Goal: Transaction & Acquisition: Purchase product/service

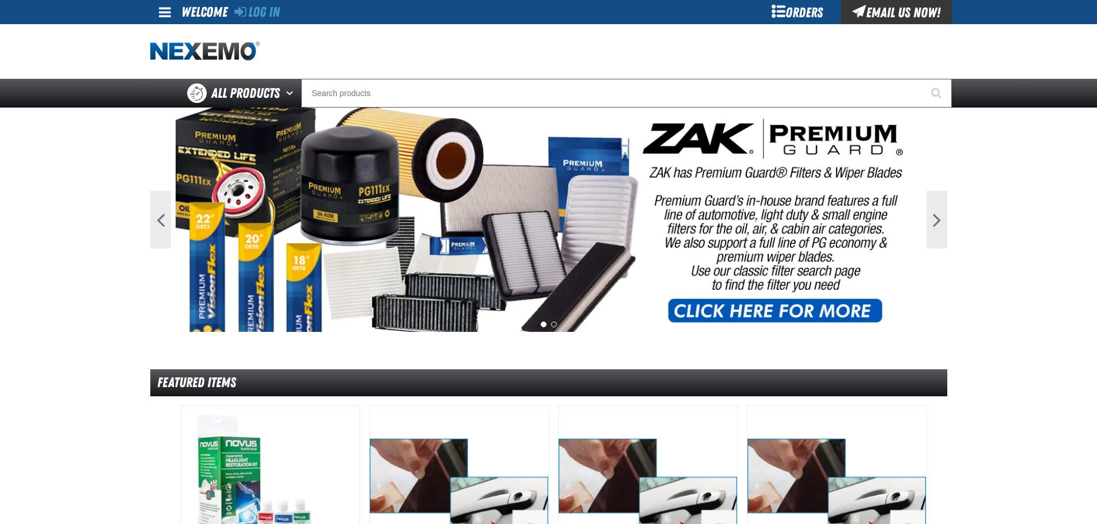
click at [797, 15] on div "Orders" at bounding box center [797, 12] width 86 height 24
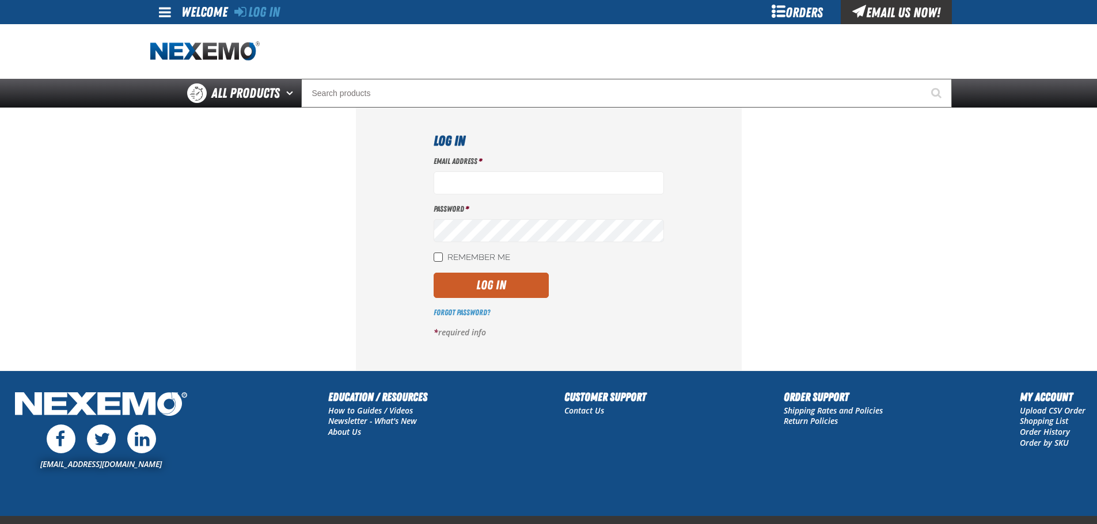
type input "vtoreceptionist@vtaig.com"
click at [442, 258] on input "Remember Me" at bounding box center [437, 257] width 9 height 9
checkbox input "true"
click at [460, 285] on button "Log In" at bounding box center [490, 285] width 115 height 25
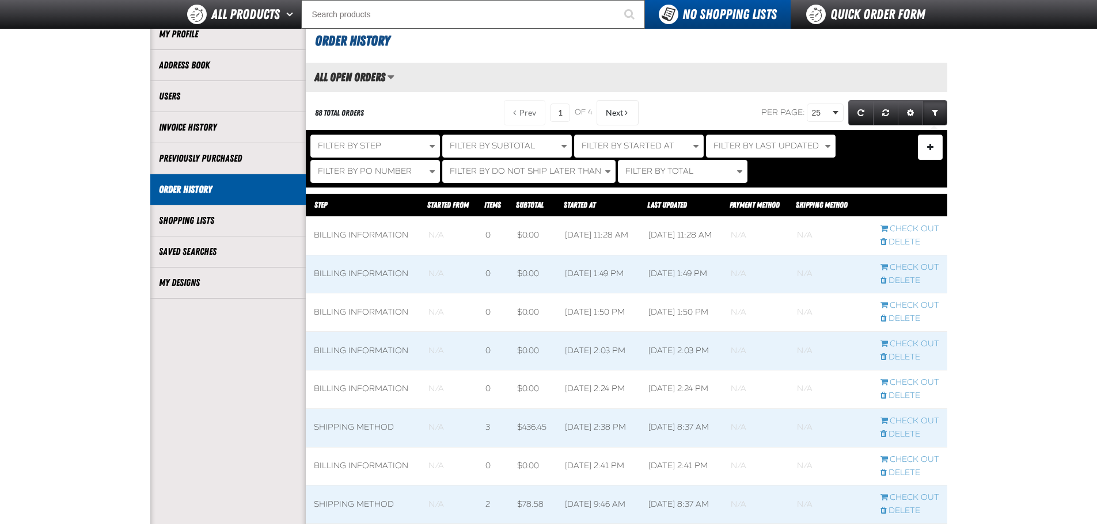
scroll to position [173, 0]
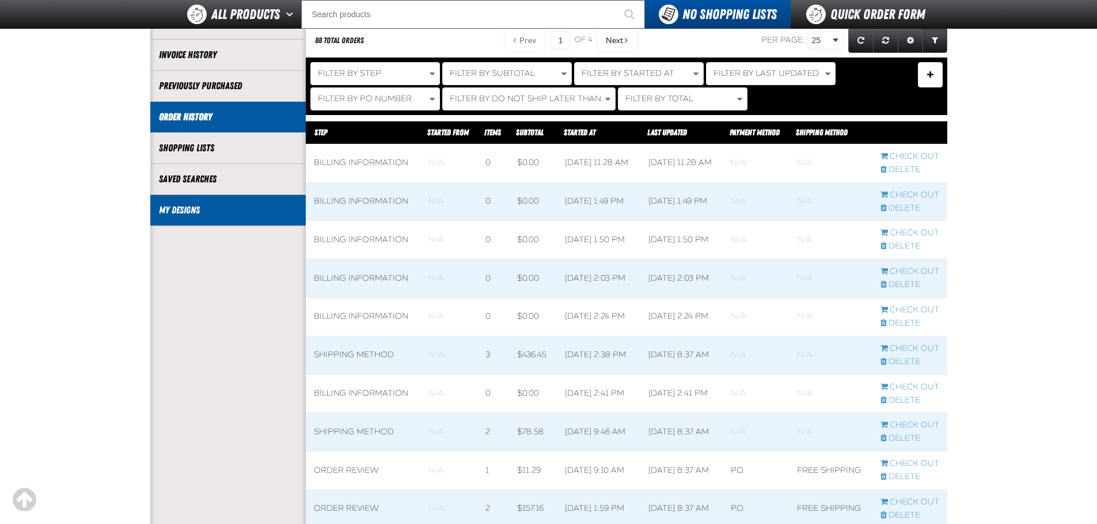
click at [246, 226] on li "My Designs" at bounding box center [227, 210] width 155 height 31
click at [253, 218] on li "My Designs" at bounding box center [227, 210] width 155 height 31
click at [174, 205] on link "My Designs" at bounding box center [228, 210] width 138 height 13
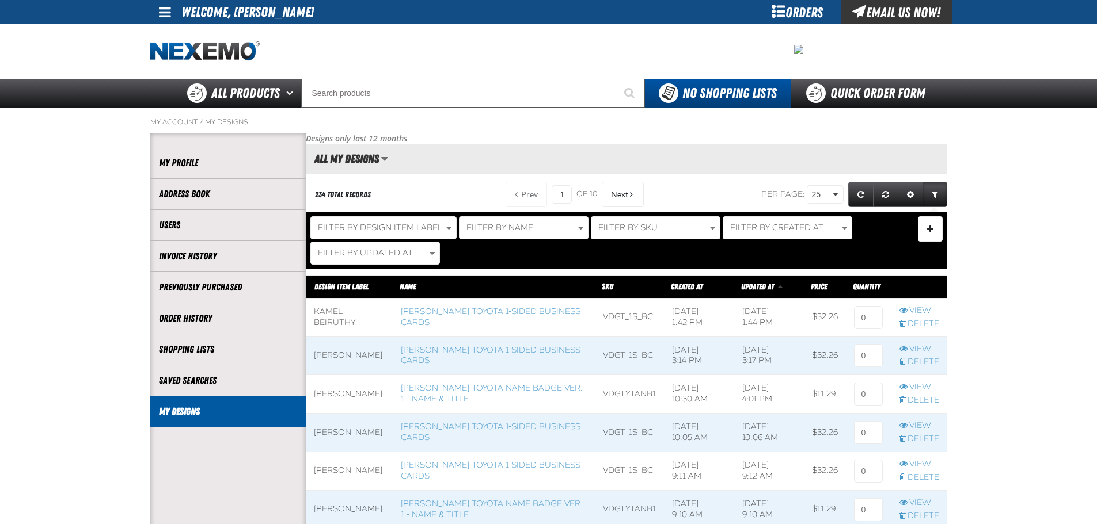
scroll to position [1, 1]
click at [515, 310] on link "[PERSON_NAME] Toyota 1-sided Business Cards" at bounding box center [491, 317] width 180 height 21
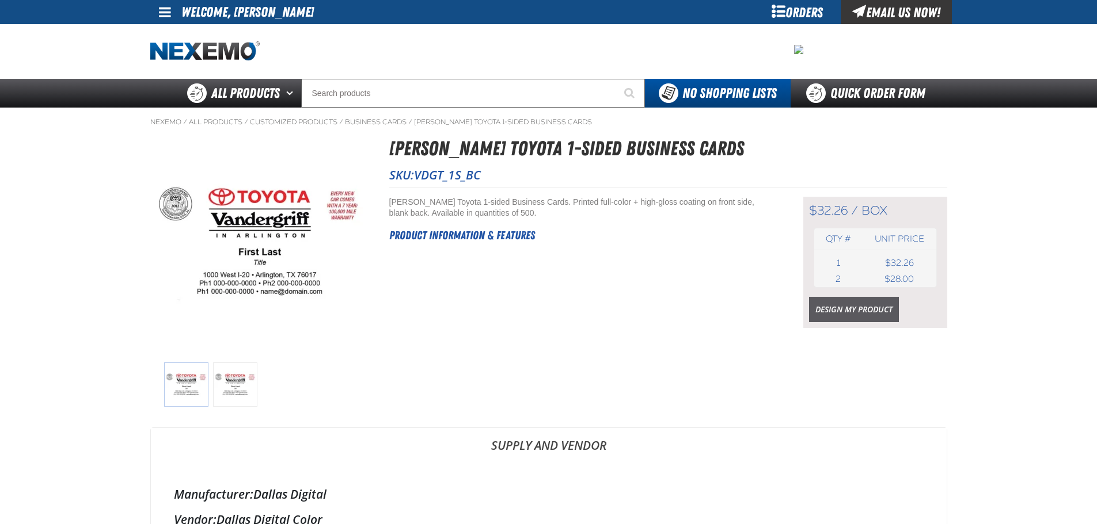
click at [882, 305] on link "Design My Product" at bounding box center [854, 309] width 90 height 25
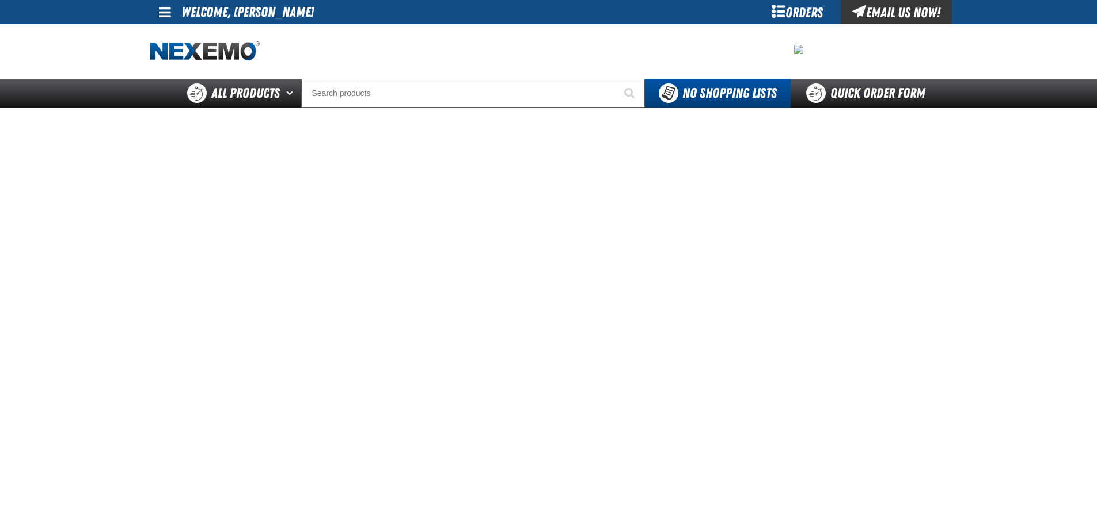
scroll to position [58, 0]
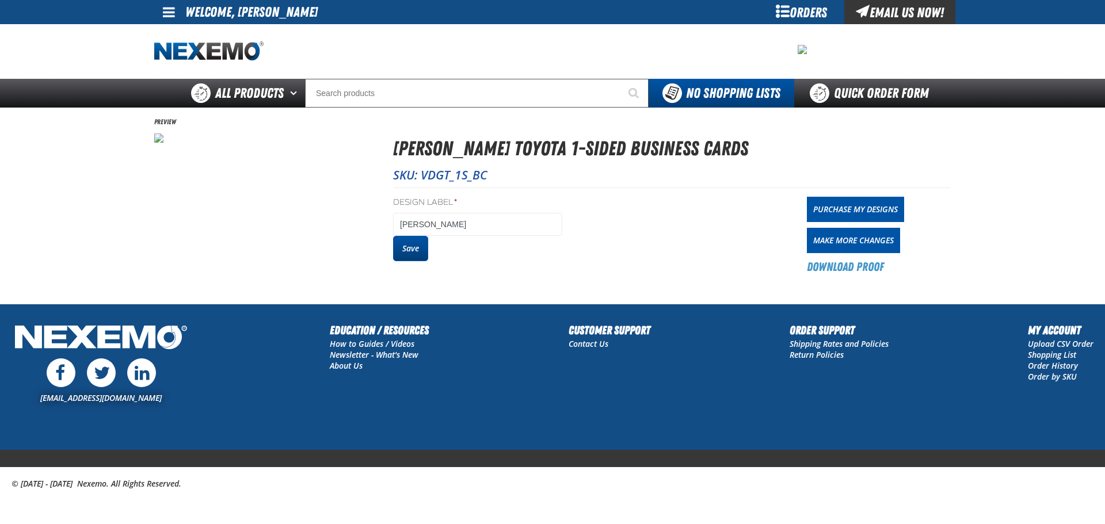
click at [413, 255] on button "Save" at bounding box center [410, 248] width 35 height 25
click at [418, 247] on button "Save" at bounding box center [410, 248] width 35 height 25
click at [845, 211] on link "Purchase My Designs" at bounding box center [855, 209] width 97 height 25
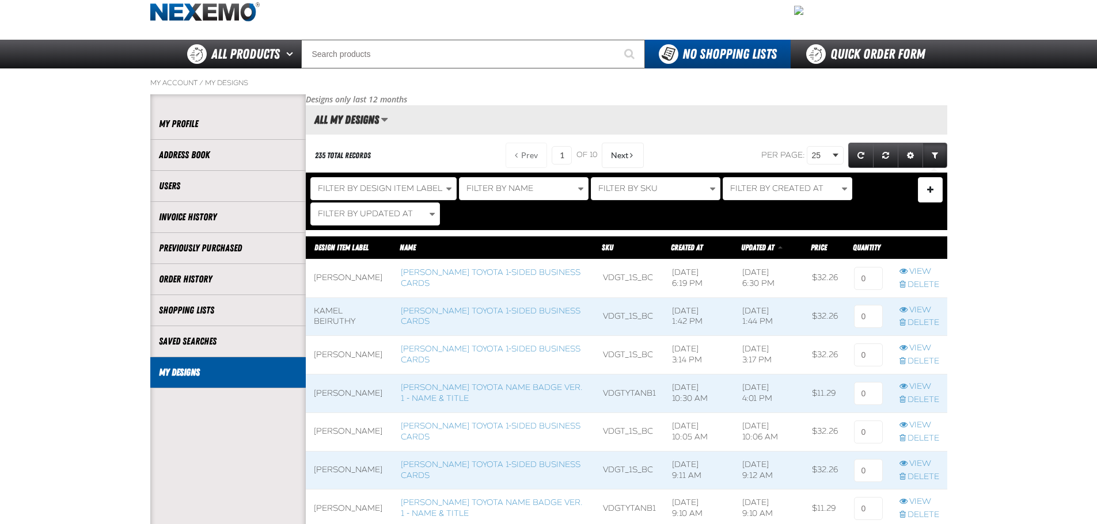
scroll to position [58, 0]
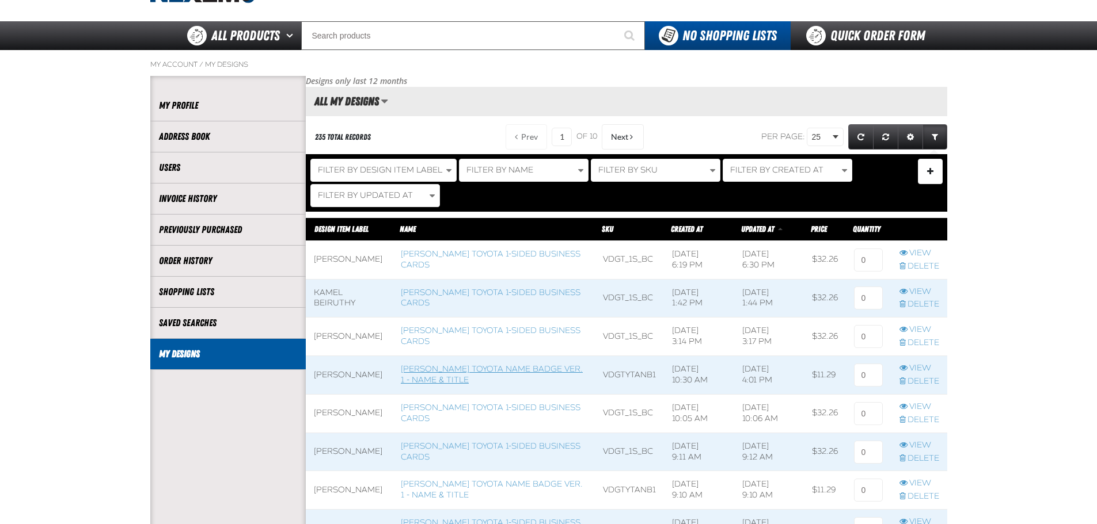
click at [496, 365] on link "Vandergriff Toyota Name Badge Ver. 1 - Name & Title" at bounding box center [492, 374] width 182 height 21
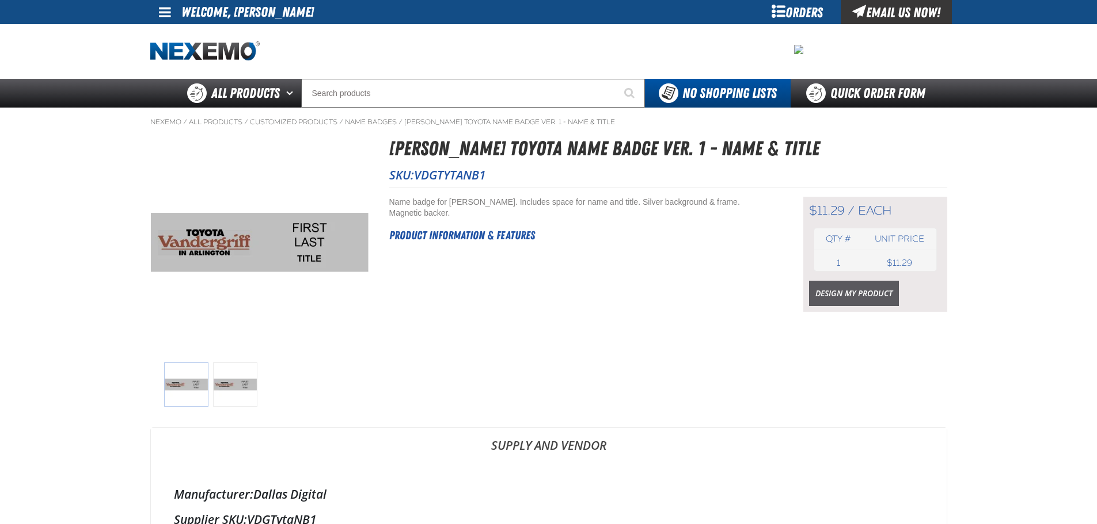
click at [885, 292] on link "Design My Product" at bounding box center [854, 293] width 90 height 25
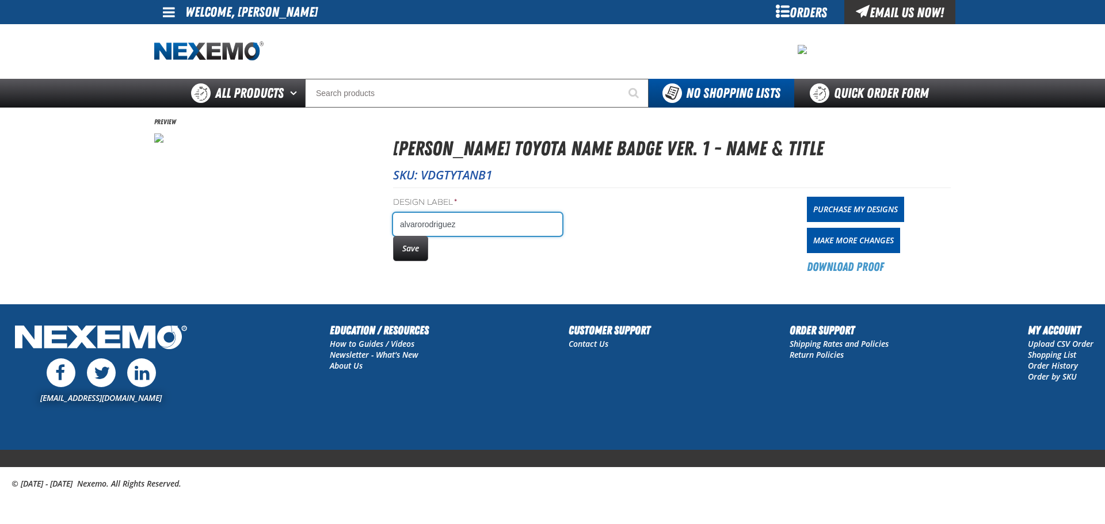
click at [507, 220] on input "alvarorodriguez" at bounding box center [477, 224] width 169 height 23
type input "a"
type input "[PERSON_NAME]"
click at [398, 241] on button "Save" at bounding box center [410, 248] width 35 height 25
click at [848, 202] on link "Purchase My Designs" at bounding box center [855, 209] width 97 height 25
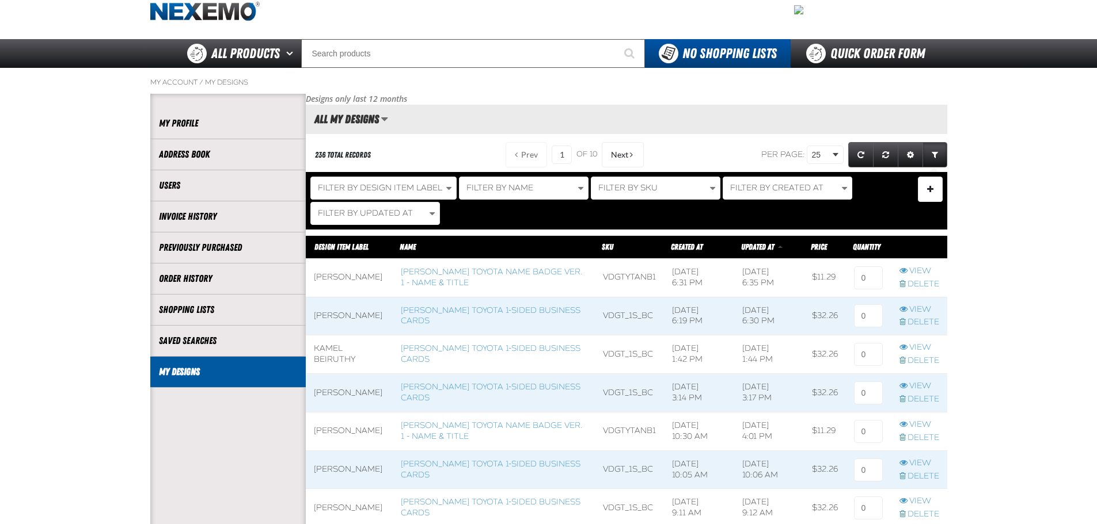
scroll to position [58, 0]
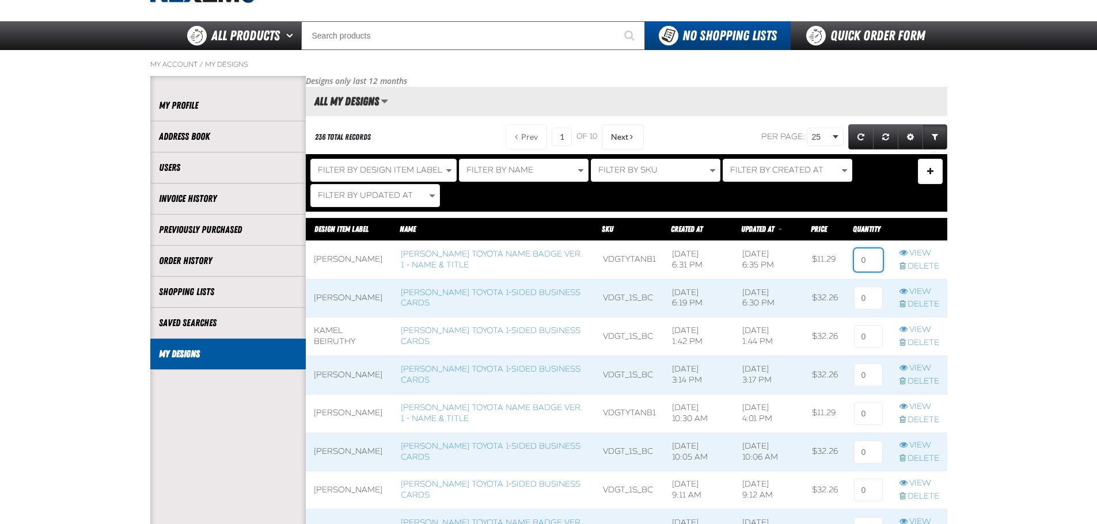
click at [870, 260] on input at bounding box center [868, 260] width 29 height 23
type input "1"
click at [870, 296] on input at bounding box center [868, 298] width 29 height 23
type input "1"
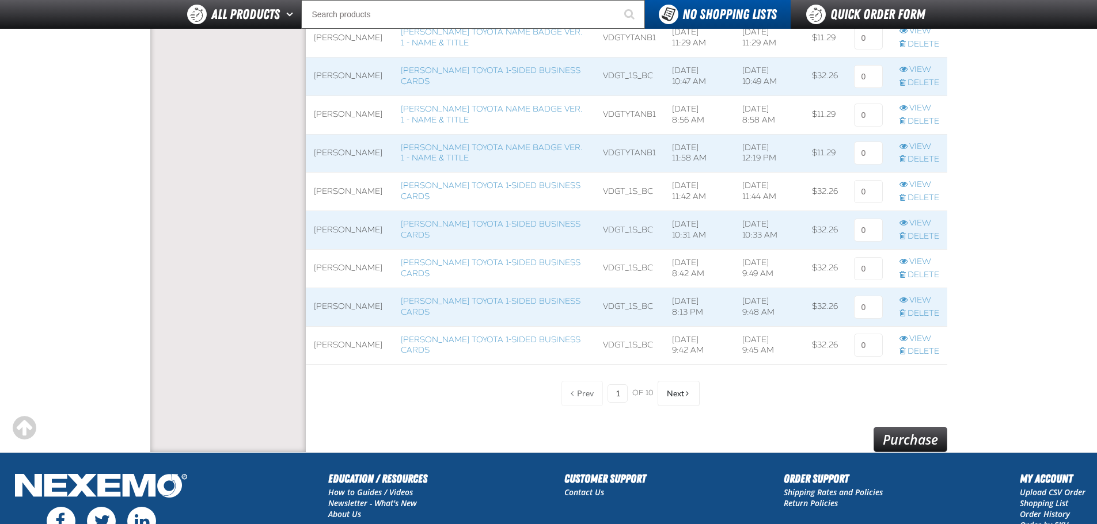
scroll to position [921, 0]
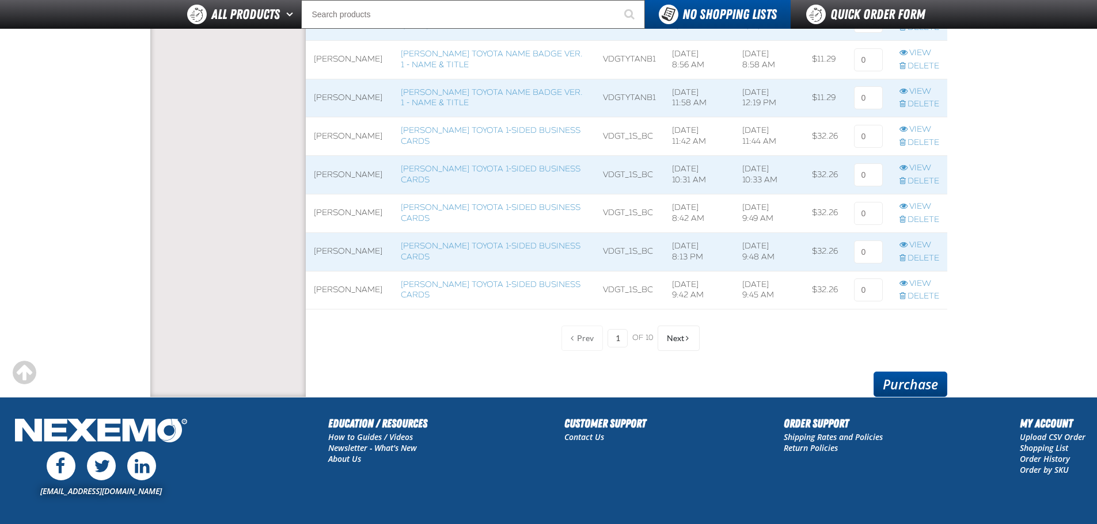
click at [922, 381] on link "Purchase" at bounding box center [910, 384] width 74 height 25
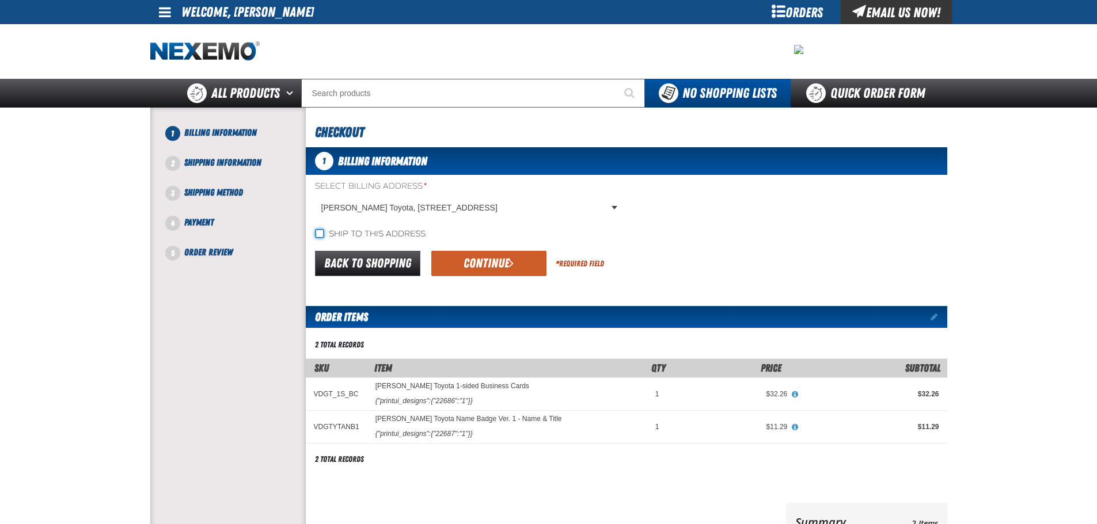
click at [322, 229] on input "Ship to this address" at bounding box center [319, 233] width 9 height 9
checkbox input "true"
click at [474, 258] on button "Continue" at bounding box center [488, 263] width 115 height 25
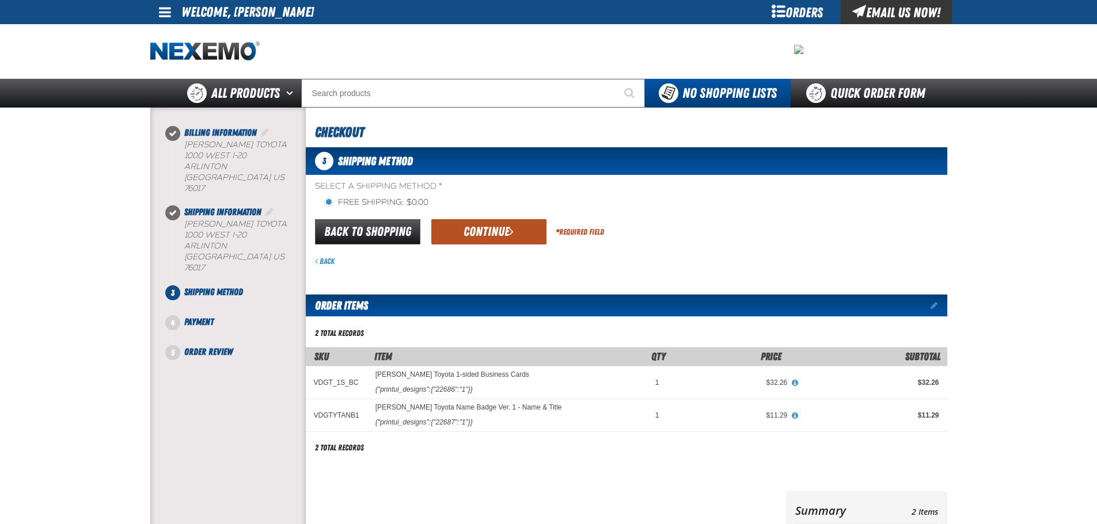
click at [521, 230] on button "Continue" at bounding box center [488, 231] width 115 height 25
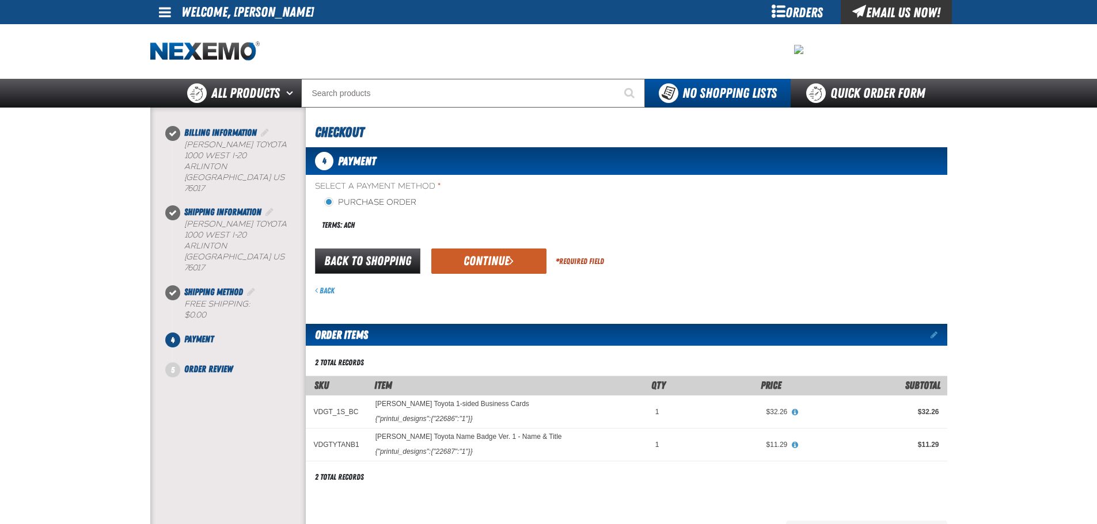
click at [394, 200] on label "Purchase Order" at bounding box center [370, 202] width 92 height 11
click at [333, 200] on input "Purchase Order" at bounding box center [328, 201] width 9 height 9
click at [389, 222] on div "Terms: ACH" at bounding box center [470, 225] width 311 height 25
click at [521, 258] on button "Continue" at bounding box center [488, 261] width 115 height 25
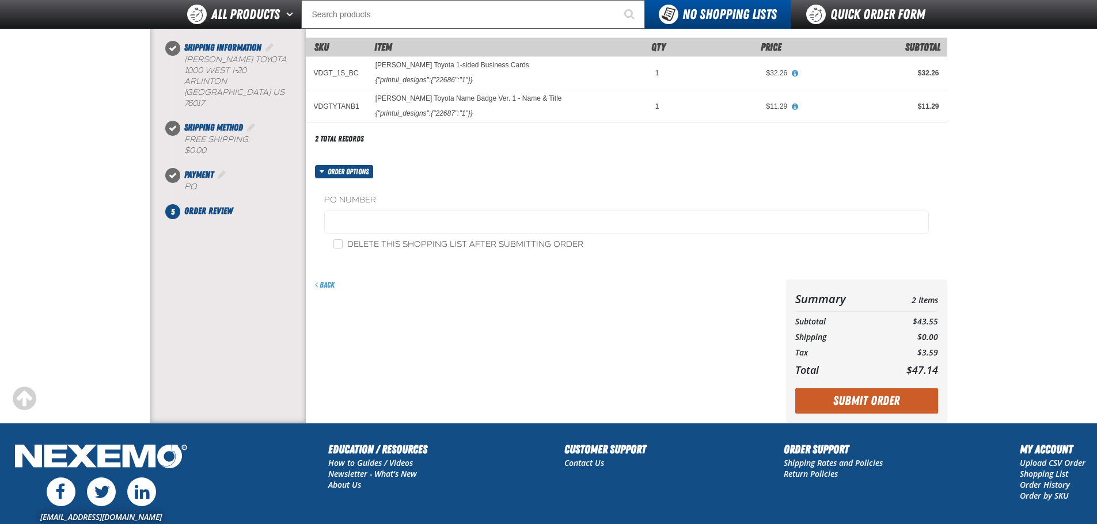
scroll to position [115, 0]
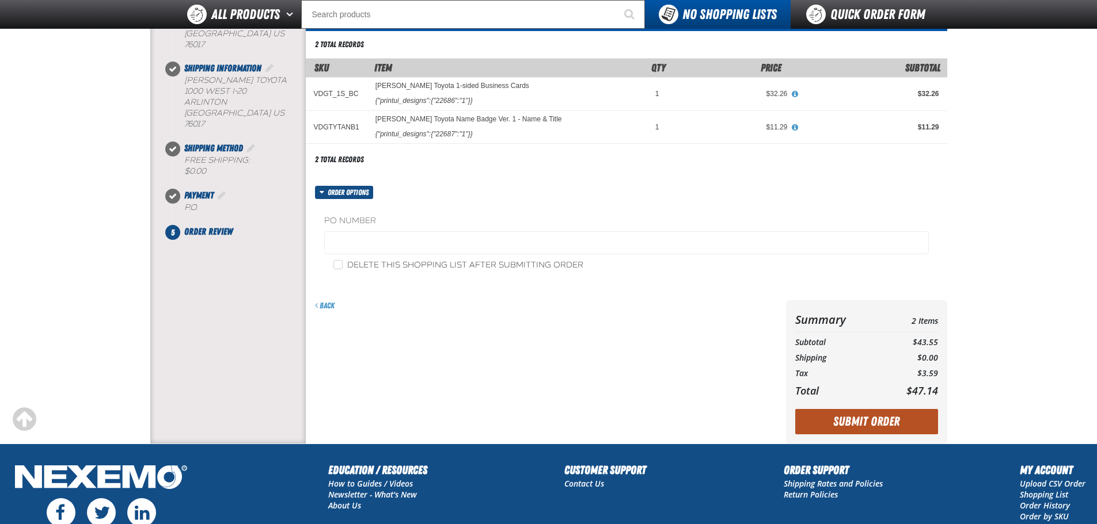
click at [855, 426] on button "Submit Order" at bounding box center [866, 421] width 143 height 25
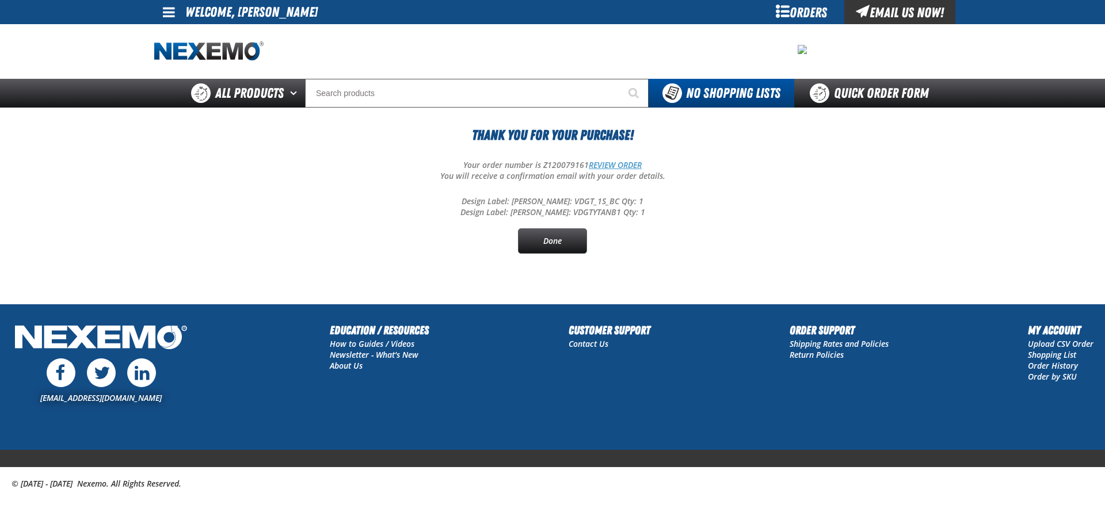
click at [616, 167] on link "REVIEW ORDER" at bounding box center [615, 164] width 53 height 11
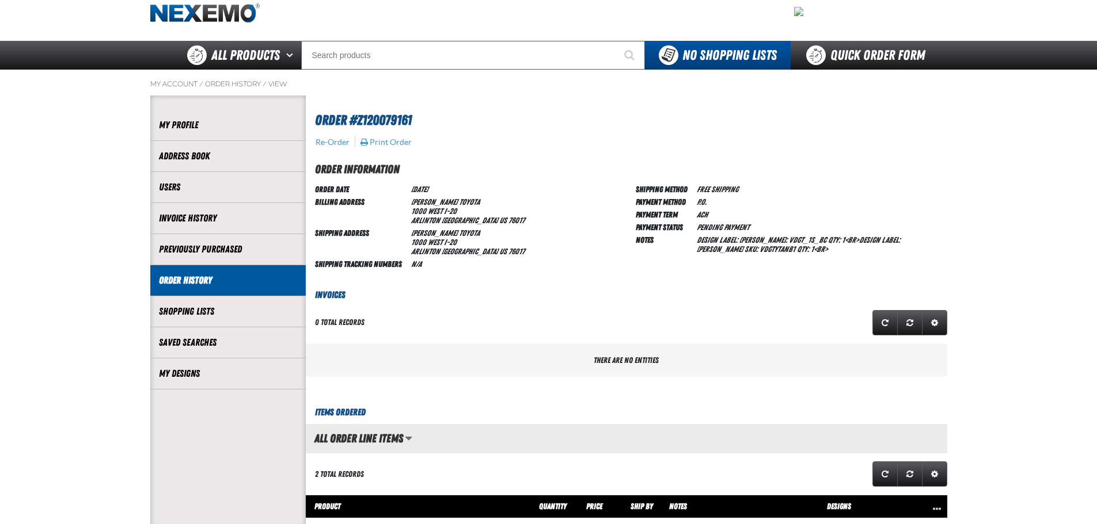
scroll to position [58, 0]
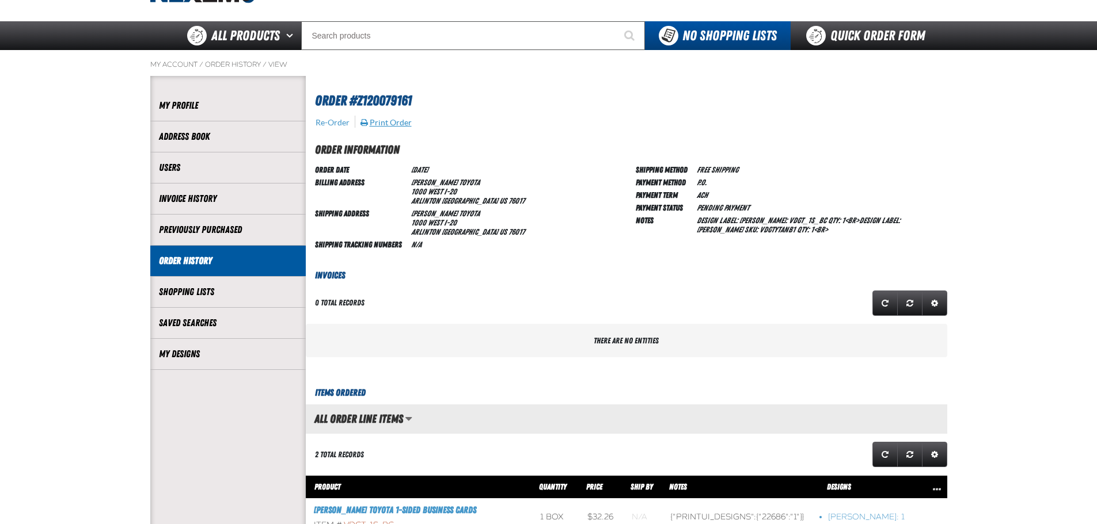
click at [391, 122] on button "Print Order" at bounding box center [386, 122] width 52 height 10
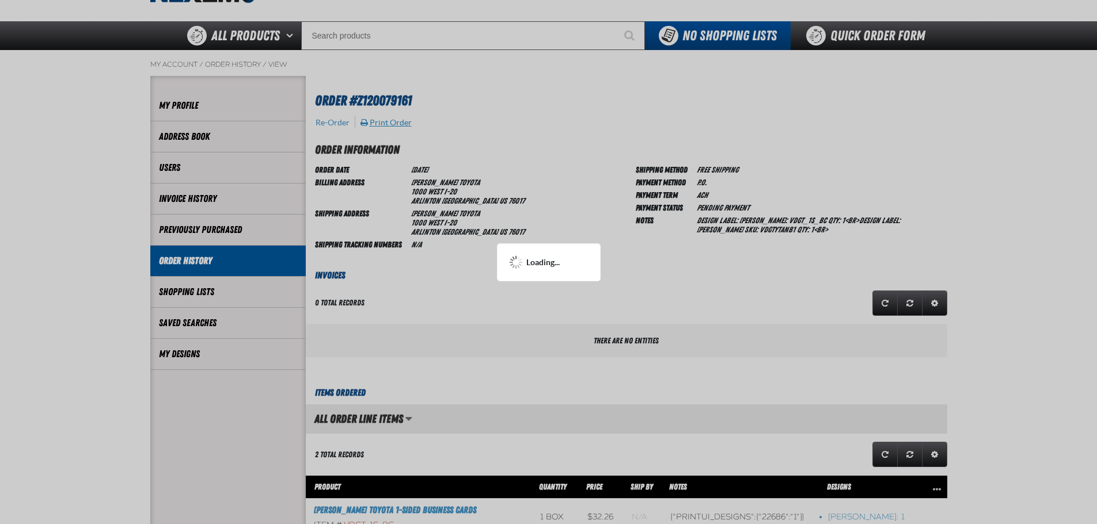
scroll to position [0, 0]
click at [699, 130] on div at bounding box center [548, 262] width 1097 height 524
